Goal: Task Accomplishment & Management: Manage account settings

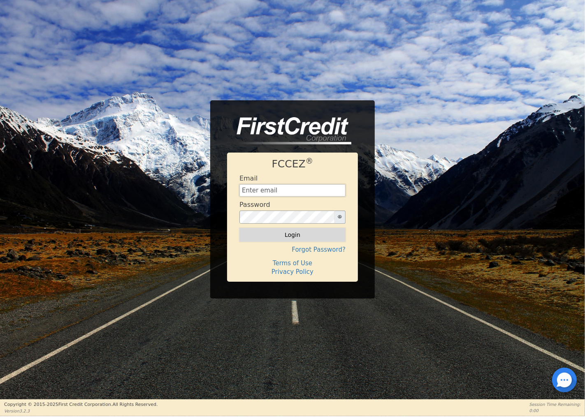
type input "[EMAIL_ADDRESS][DOMAIN_NAME]"
click at [273, 232] on button "Login" at bounding box center [292, 235] width 106 height 14
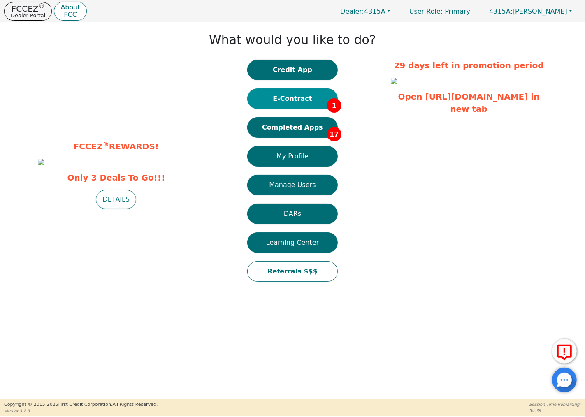
click at [294, 97] on button "E-Contract 1" at bounding box center [292, 98] width 90 height 21
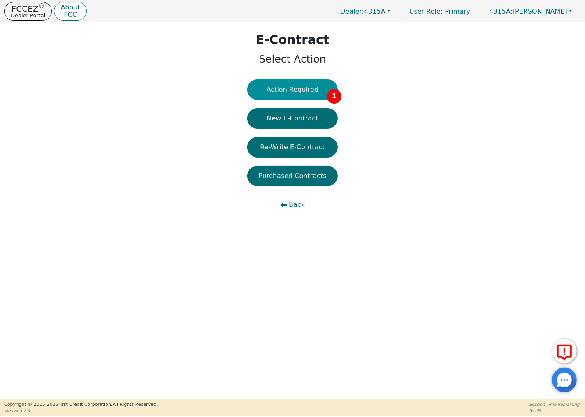
click at [297, 92] on button "Action Required 1" at bounding box center [292, 89] width 90 height 21
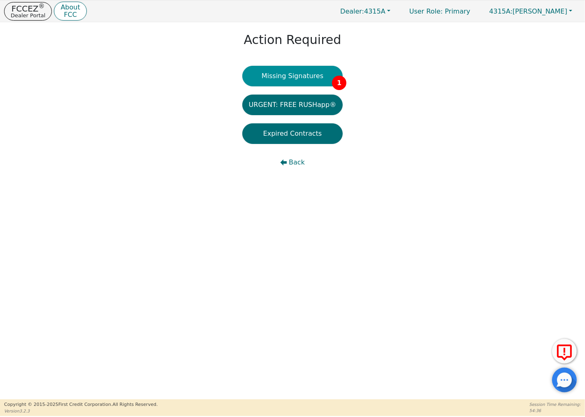
click at [301, 79] on button "Missing Signatures 1" at bounding box center [292, 76] width 101 height 21
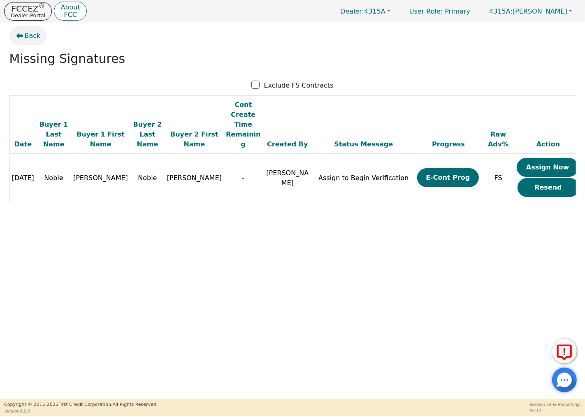
click at [21, 38] on icon "button" at bounding box center [19, 35] width 7 height 7
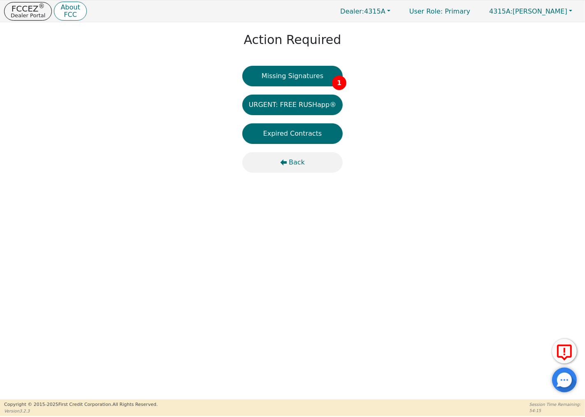
click at [290, 161] on span "Back" at bounding box center [297, 162] width 16 height 10
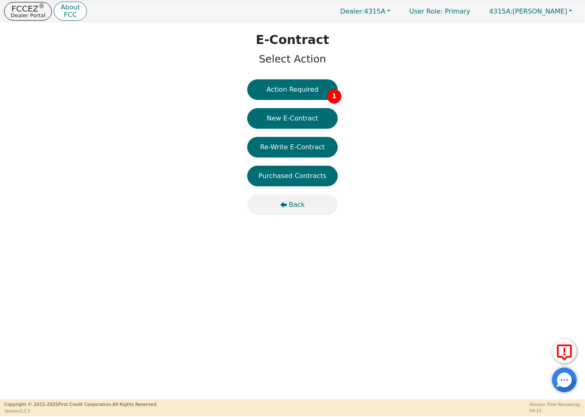
click at [291, 206] on span "Back" at bounding box center [297, 205] width 16 height 10
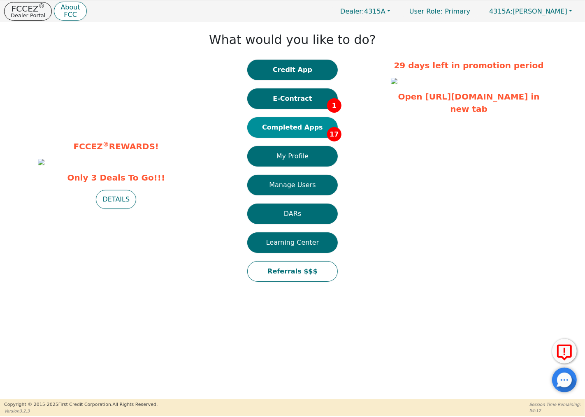
click at [301, 124] on button "Completed Apps 17" at bounding box center [292, 127] width 90 height 21
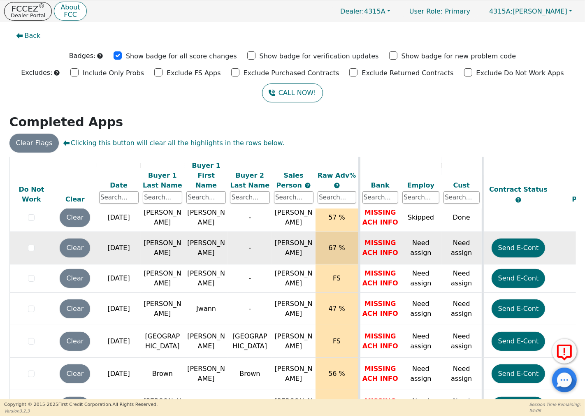
scroll to position [355, 0]
